Goal: Information Seeking & Learning: Find specific page/section

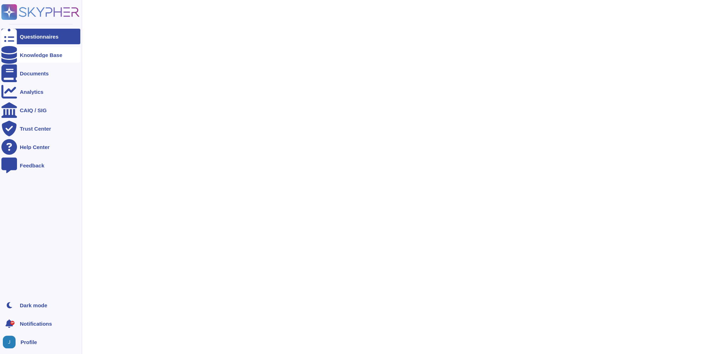
click at [12, 51] on div at bounding box center [9, 55] width 16 height 16
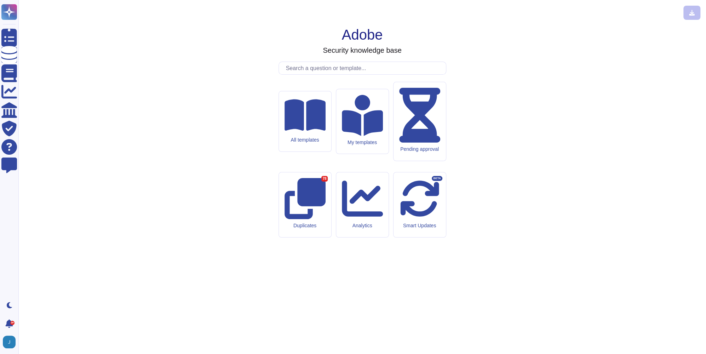
click at [346, 74] on input "text" at bounding box center [364, 68] width 164 height 12
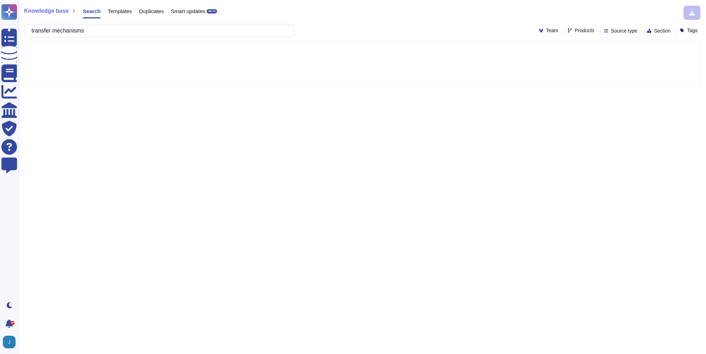
type input "transfer mechanisms"
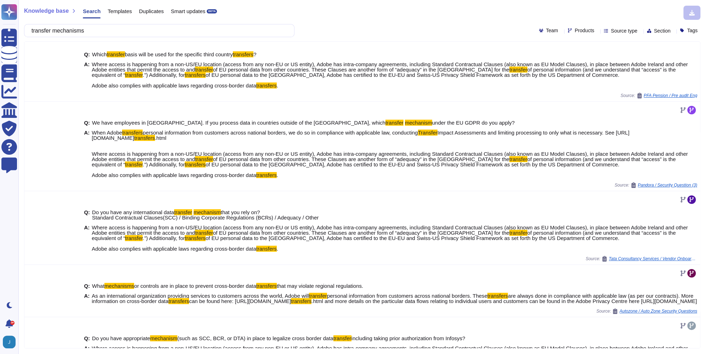
click at [294, 16] on div "Knowledge base Search Templates Duplicates Smart updates BETA" at bounding box center [359, 13] width 671 height 14
click at [360, 34] on div "transfer mechanisms Team Products Source type Section Tags" at bounding box center [362, 30] width 676 height 13
click at [389, 18] on div "Knowledge base Search Templates Duplicates Smart updates BETA" at bounding box center [359, 13] width 671 height 14
